Goal: Transaction & Acquisition: Purchase product/service

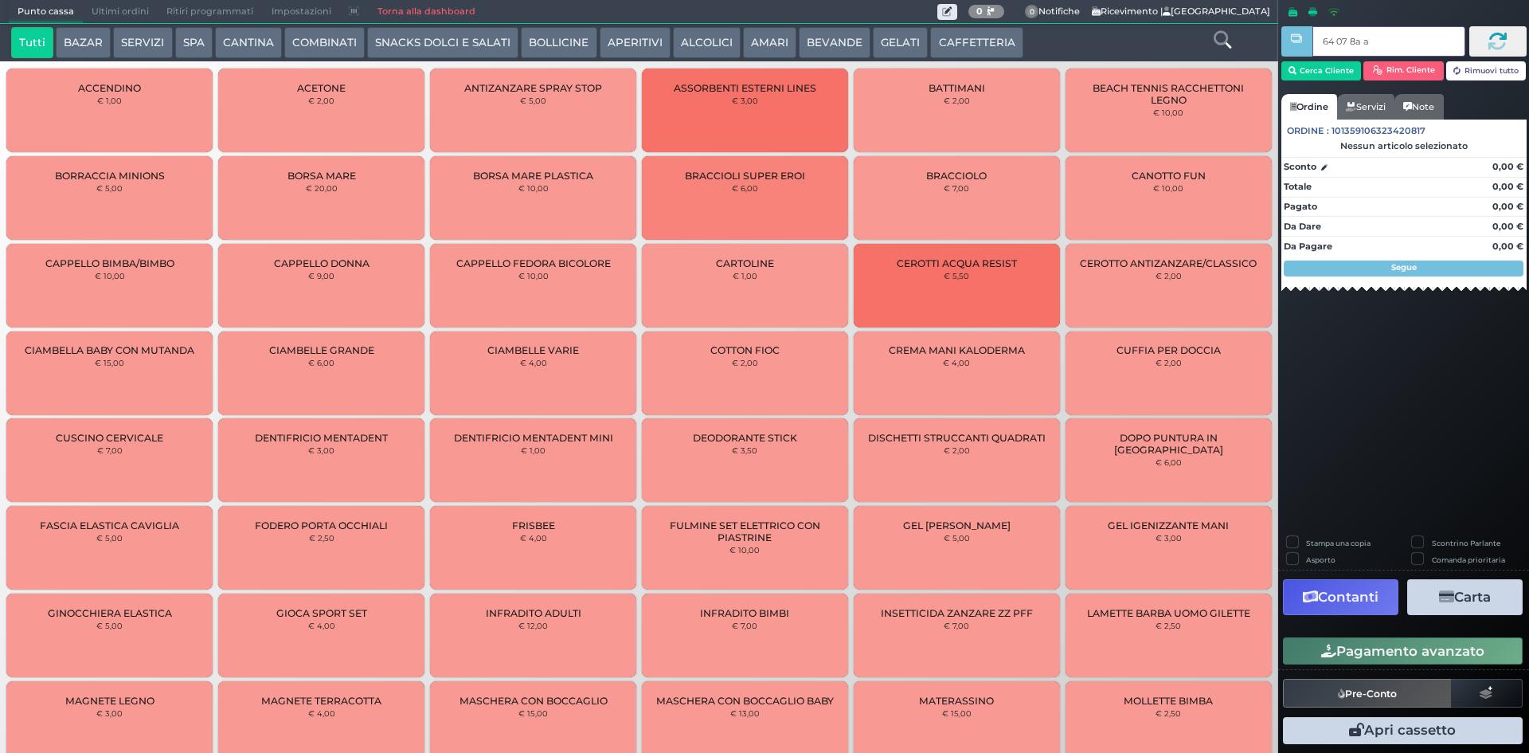
type input "64 07 8a af"
click at [1337, 69] on button "Cerca Cliente" at bounding box center [1321, 70] width 80 height 19
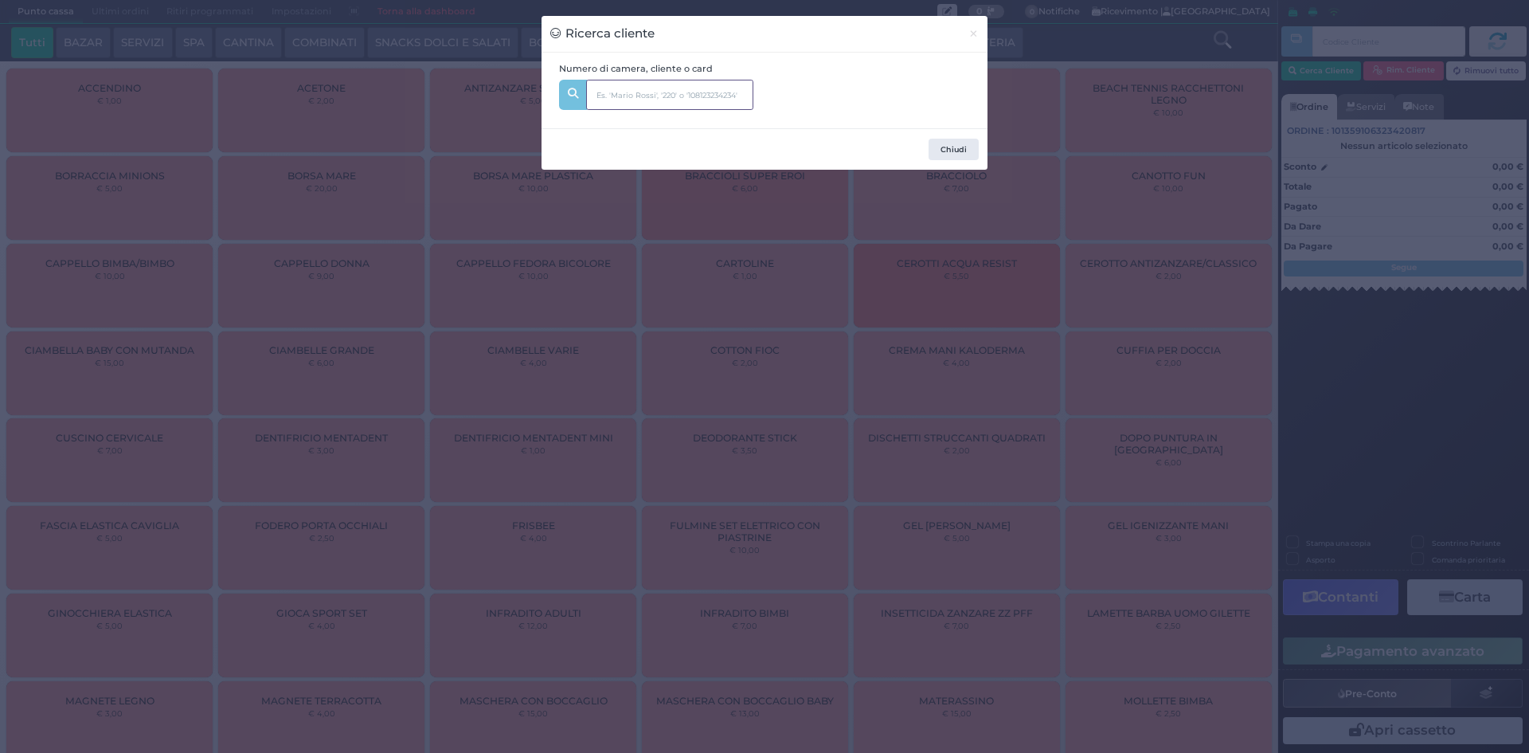
click at [739, 103] on input "text" at bounding box center [669, 95] width 167 height 30
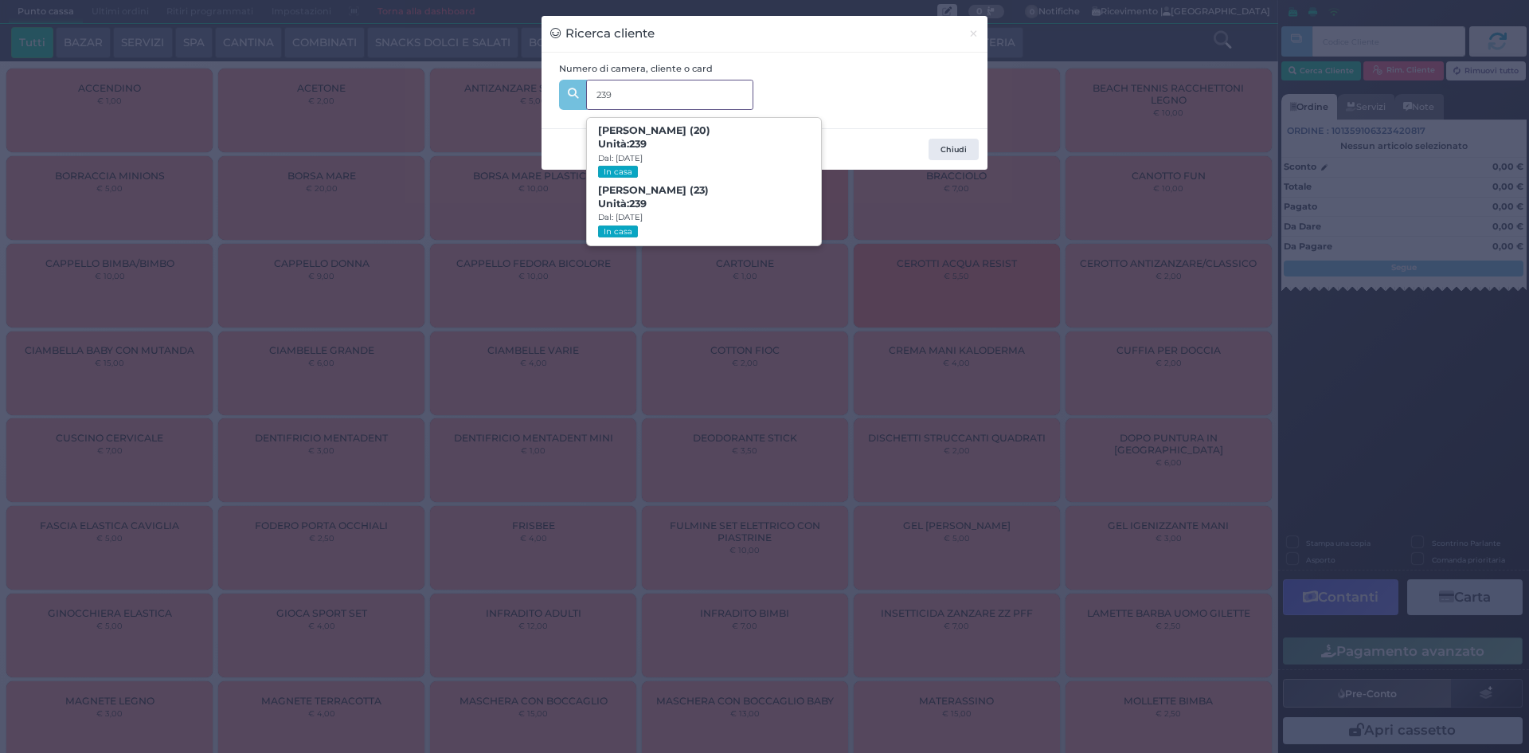
type input "239"
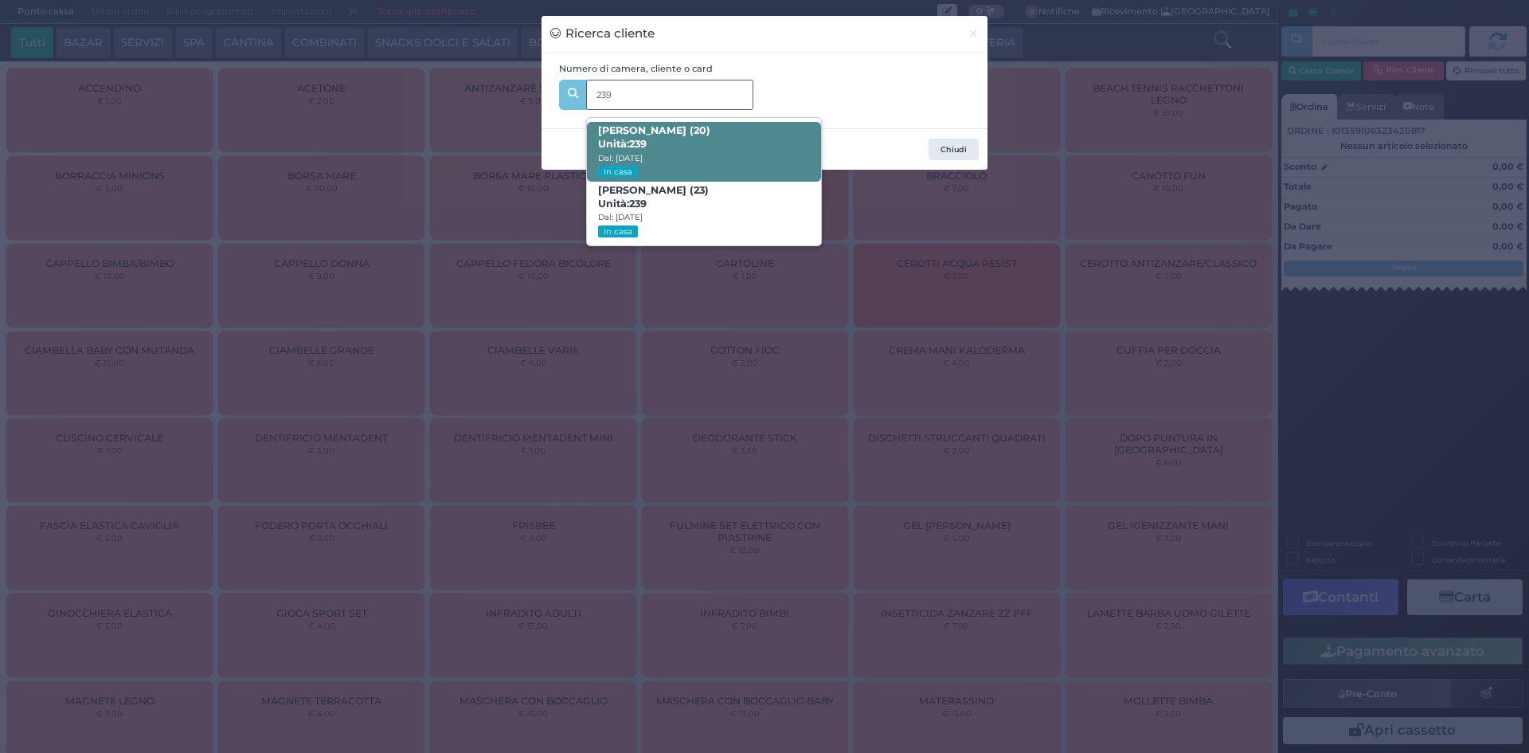
click at [690, 151] on span "[PERSON_NAME] (20) Unità: 239 Dal: [DATE] In casa" at bounding box center [703, 152] width 233 height 60
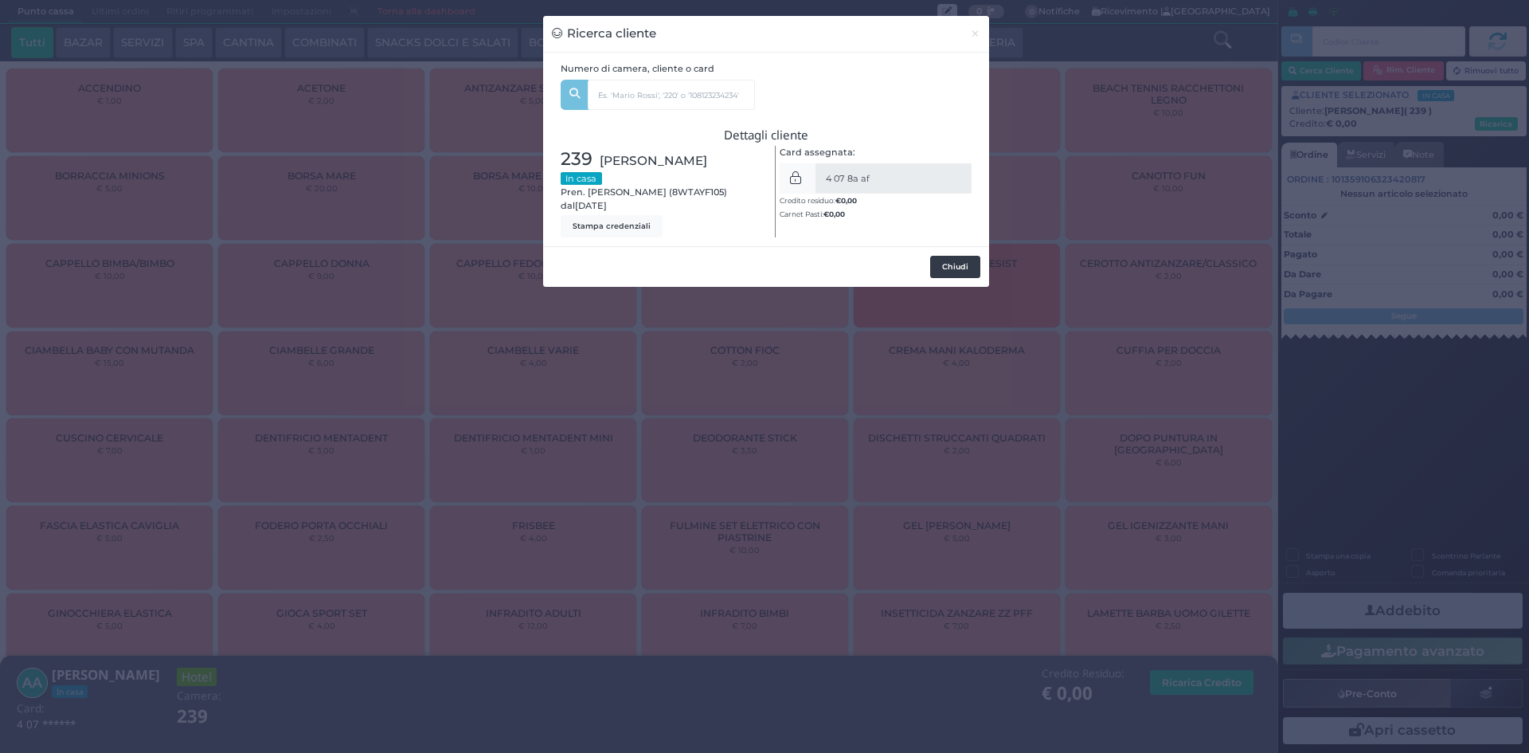
click at [952, 278] on button "Chiudi" at bounding box center [955, 267] width 50 height 22
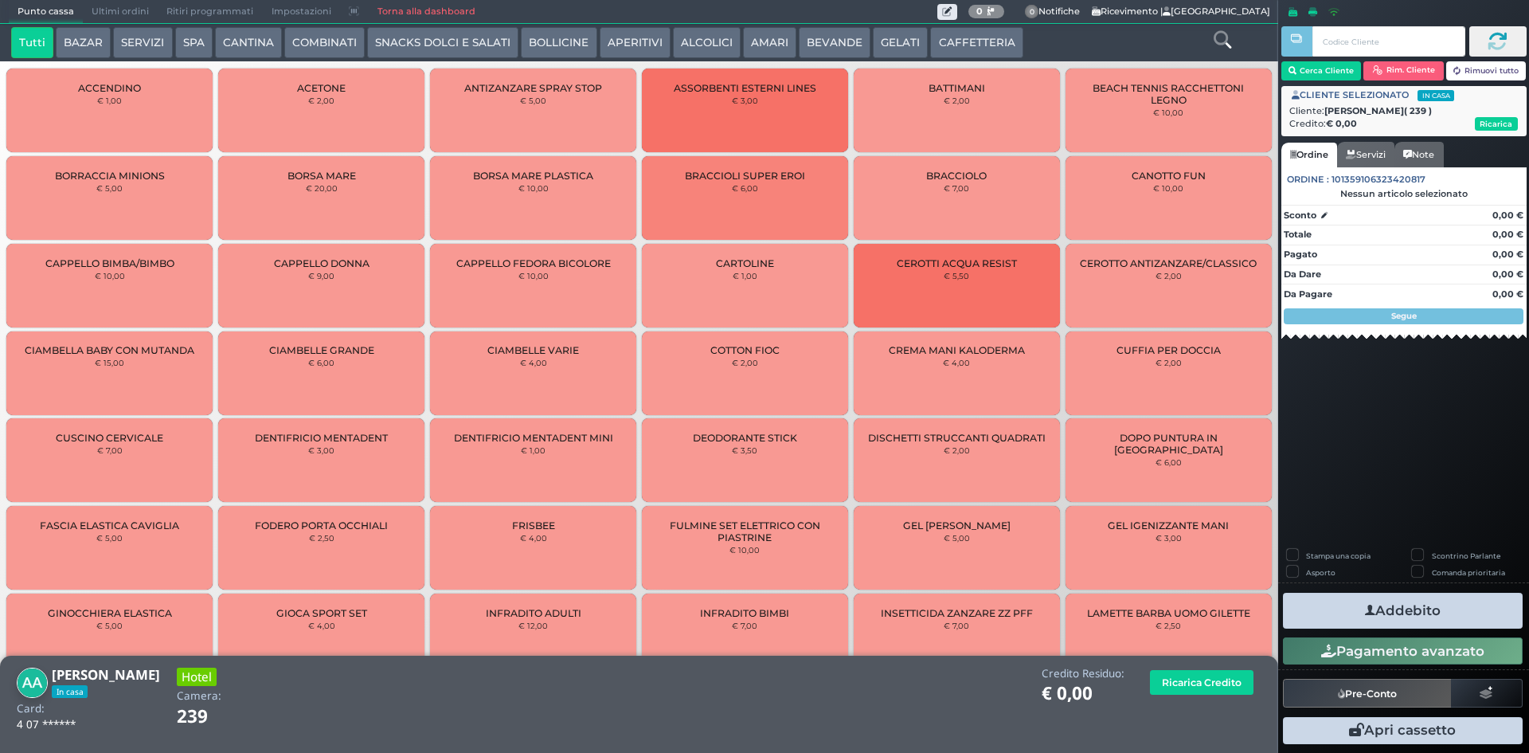
click at [893, 42] on button "GELATI" at bounding box center [900, 43] width 55 height 32
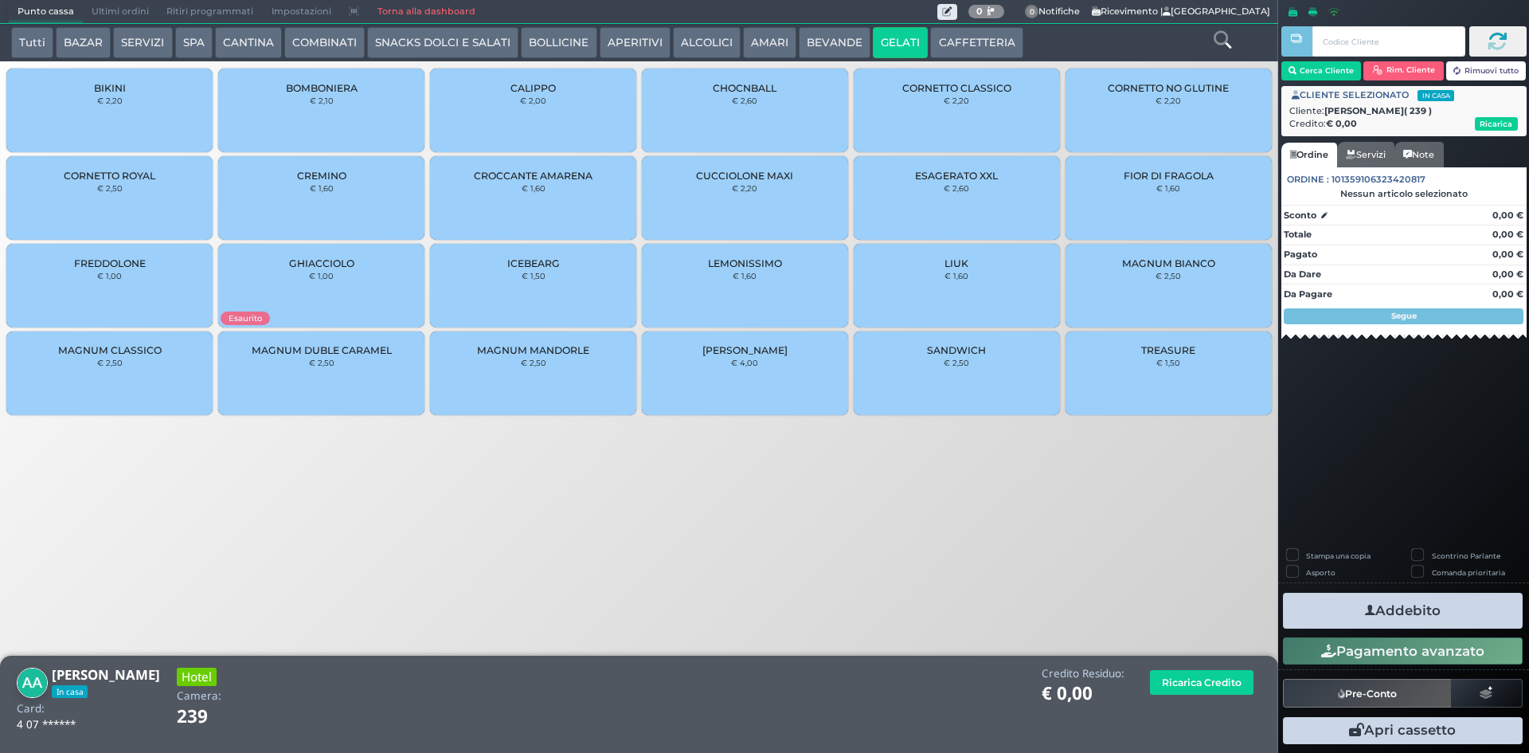
click at [92, 375] on div "MAGNUM CLASSICO € 2,50" at bounding box center [109, 373] width 206 height 84
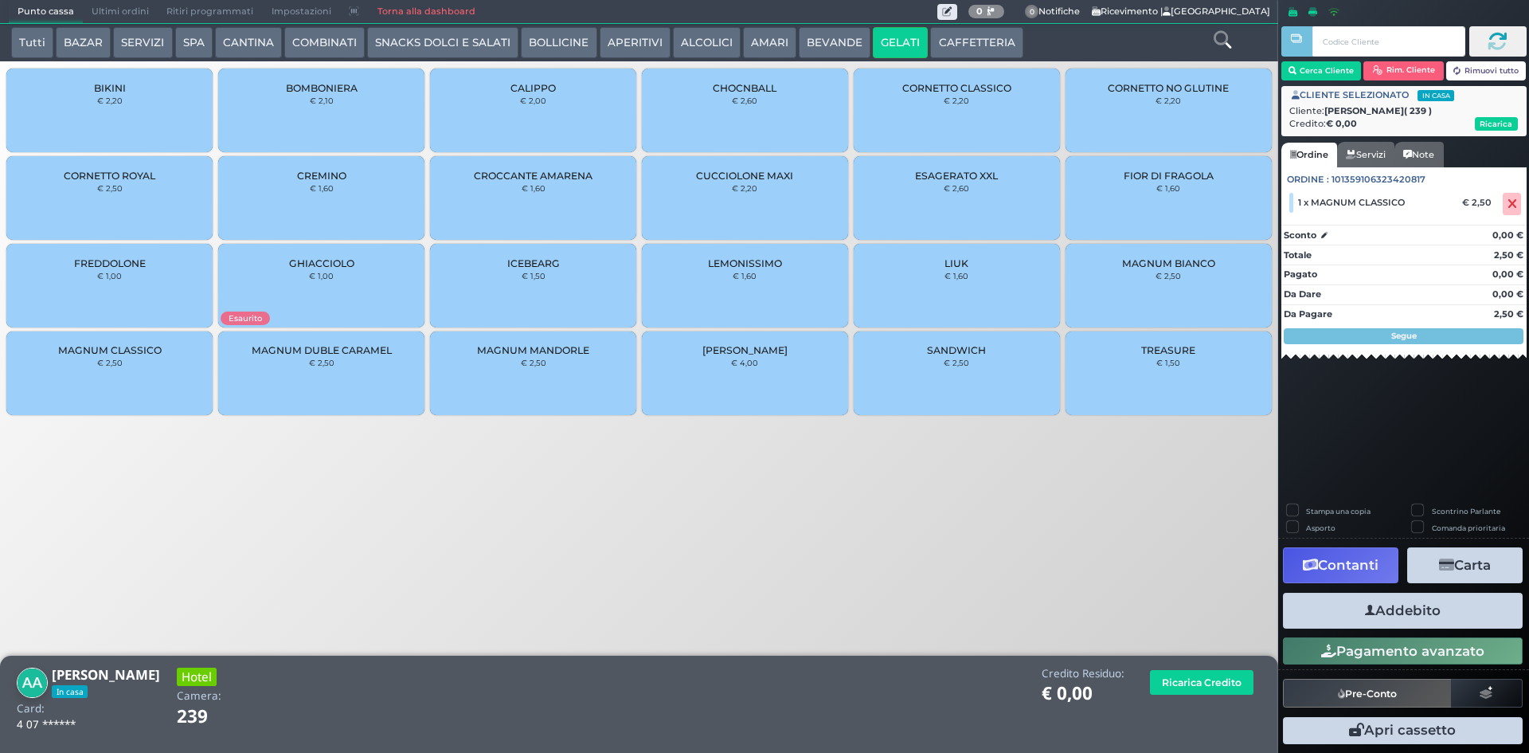
click at [1465, 615] on button "Addebito" at bounding box center [1403, 611] width 240 height 36
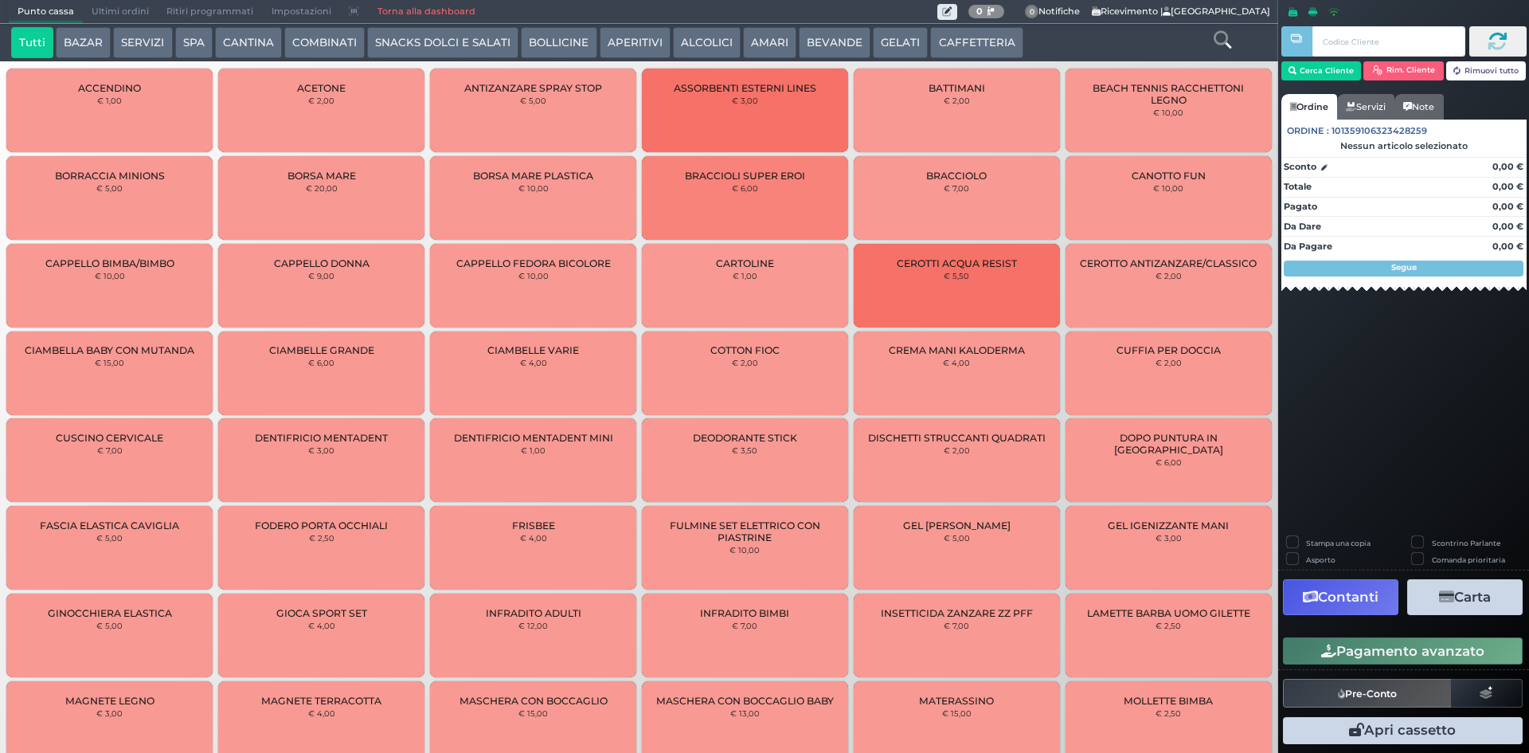
click at [104, 16] on span "Ultimi ordini" at bounding box center [120, 12] width 75 height 22
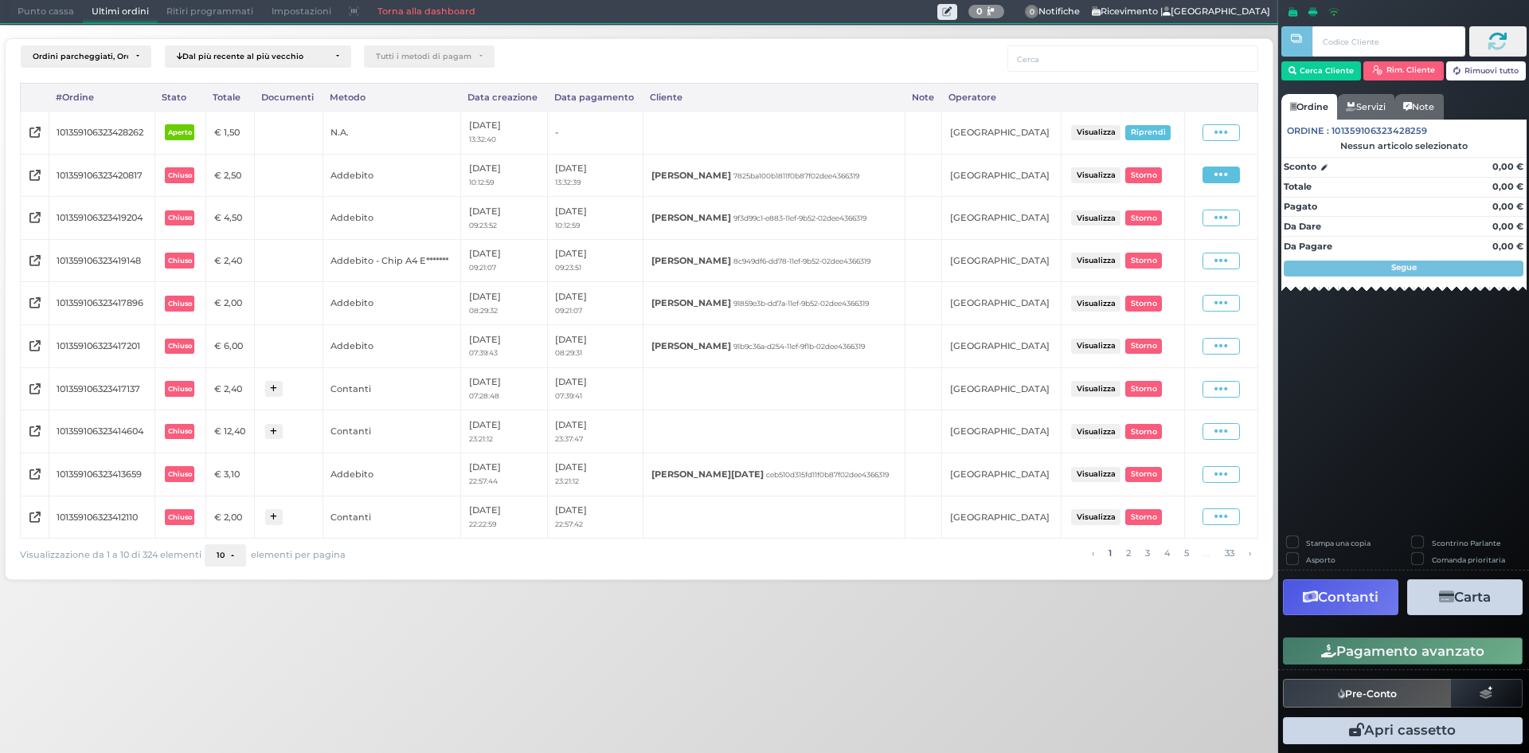
click at [1226, 182] on icon at bounding box center [1222, 174] width 14 height 15
click at [1205, 94] on th at bounding box center [1221, 98] width 72 height 28
type input "64 07 8a af"
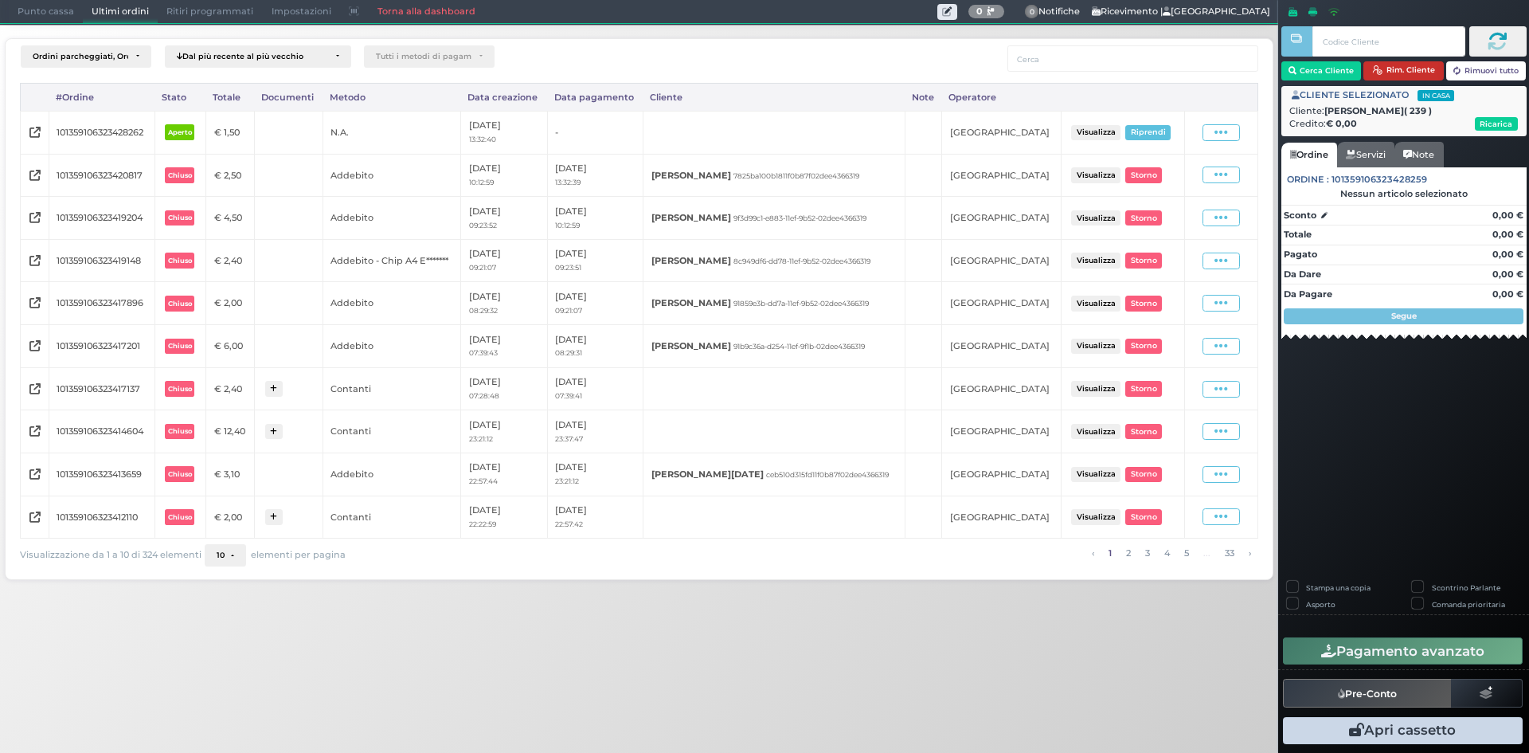
click at [1410, 69] on button "Rim. Cliente" at bounding box center [1403, 70] width 80 height 19
